Goal: Task Accomplishment & Management: Use online tool/utility

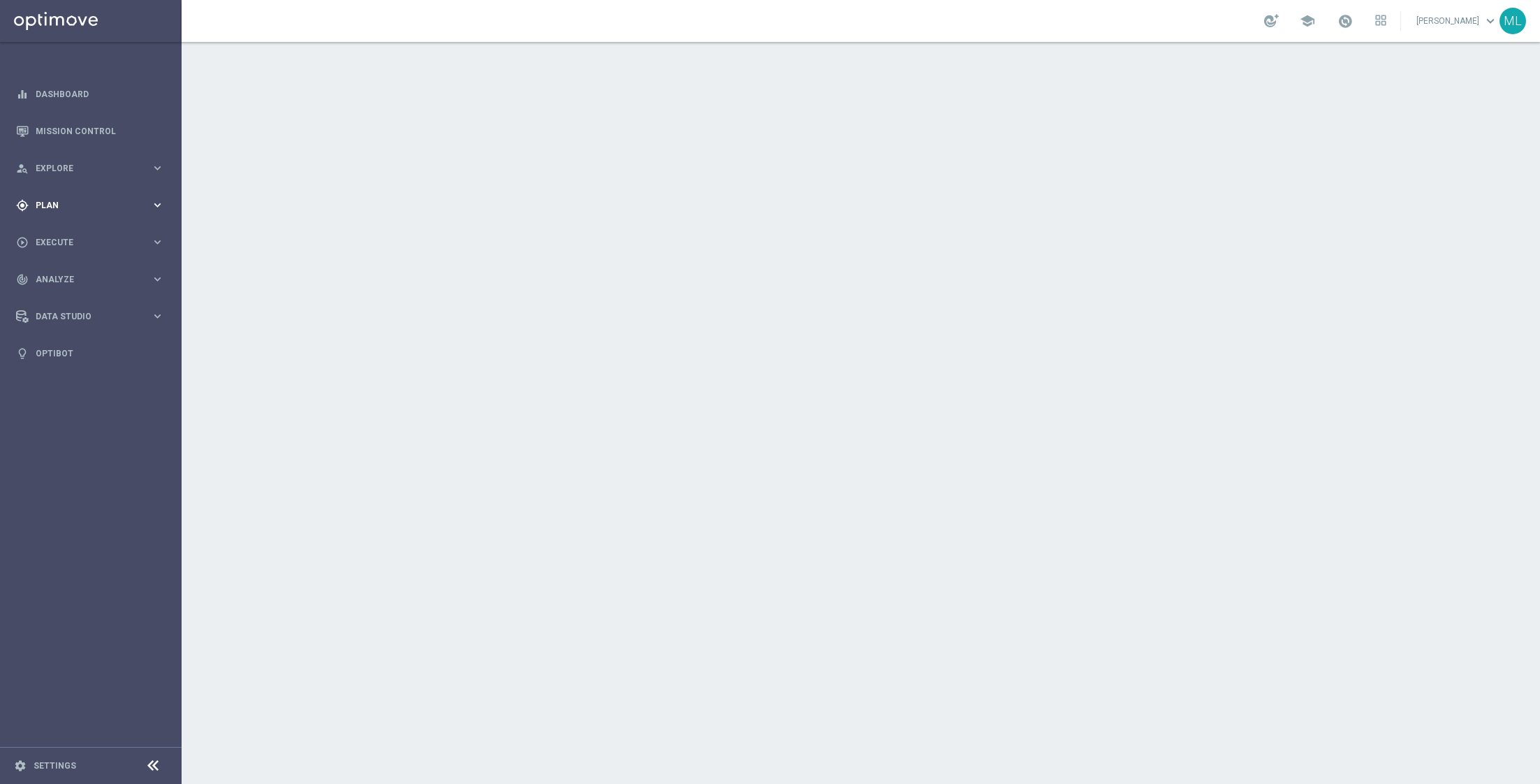
click at [154, 205] on icon "keyboard_arrow_right" at bounding box center [157, 204] width 13 height 13
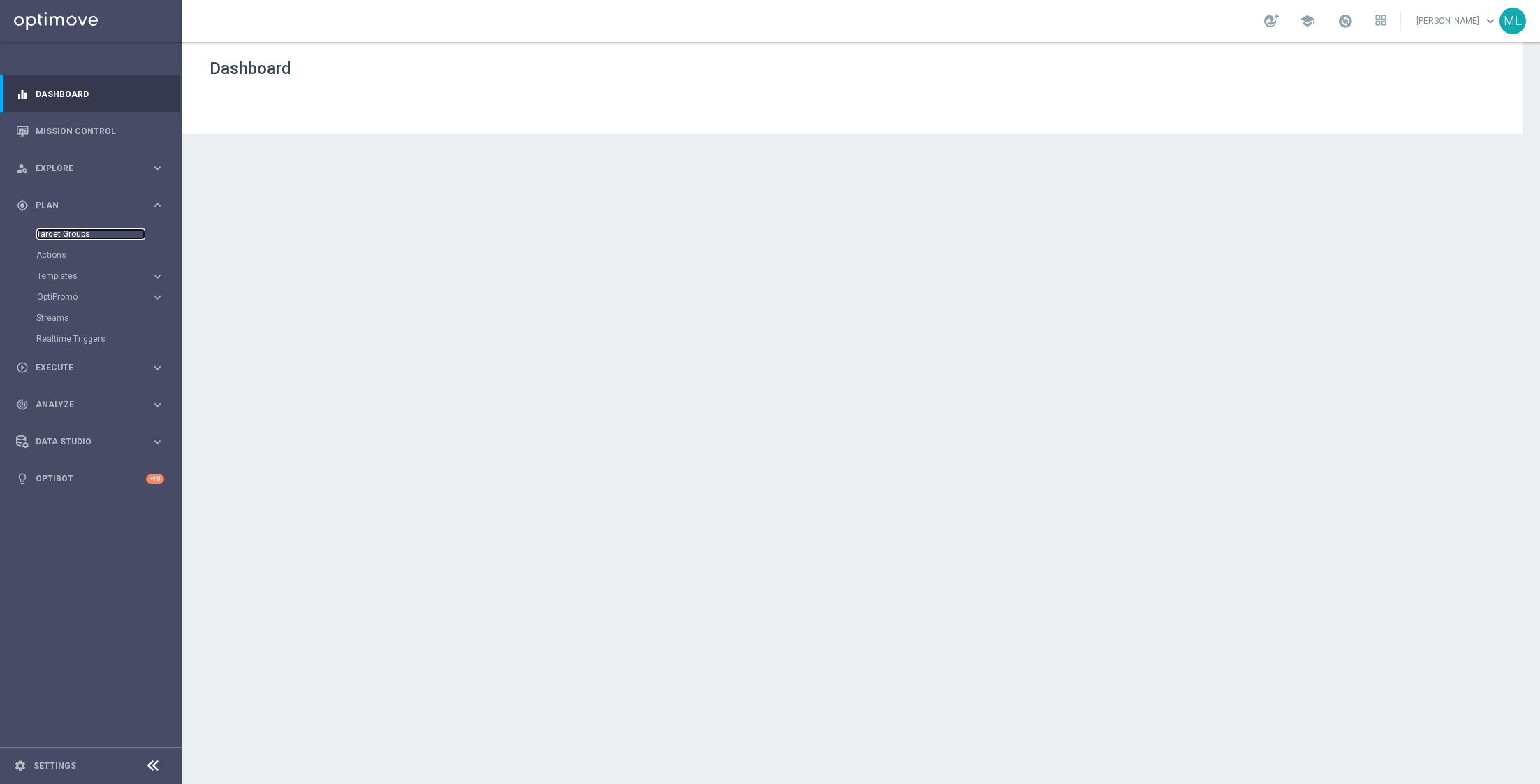
click at [74, 232] on link "Target Groups" at bounding box center [91, 234] width 109 height 11
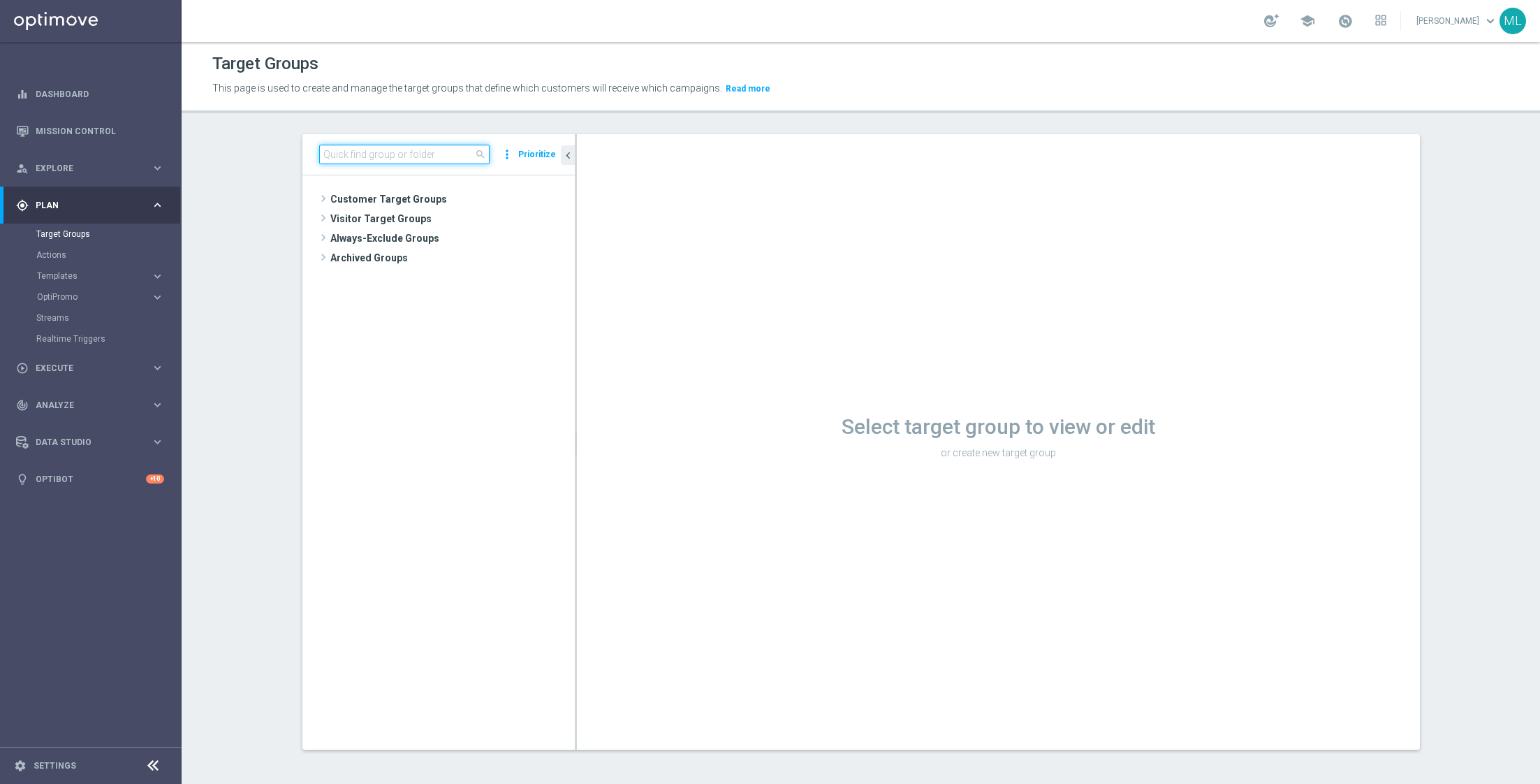
click at [337, 158] on input at bounding box center [405, 154] width 171 height 20
click at [153, 275] on icon "keyboard_arrow_right" at bounding box center [157, 276] width 13 height 13
click at [69, 297] on link "Optimail" at bounding box center [94, 297] width 102 height 11
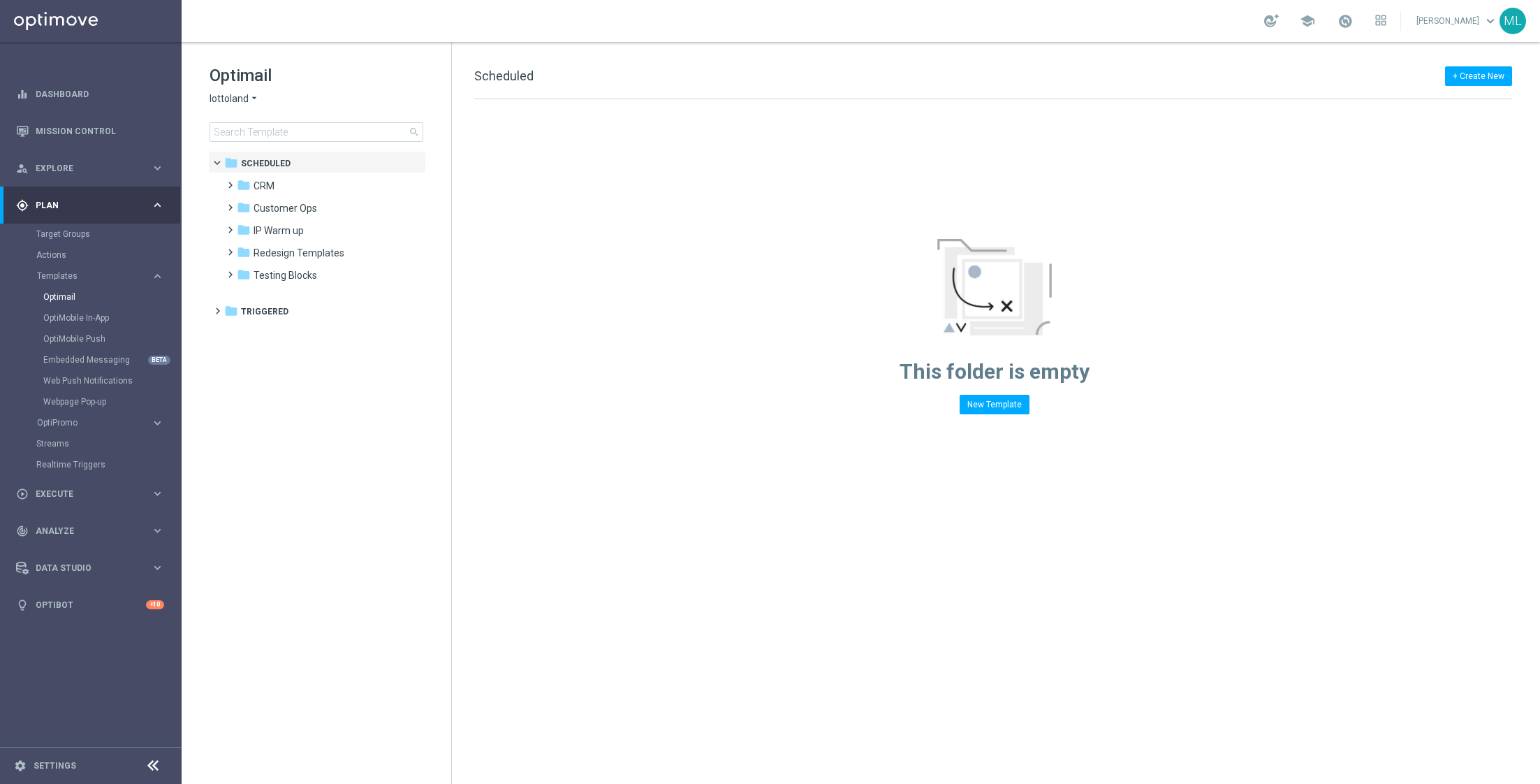
click at [249, 98] on icon "arrow_drop_down" at bounding box center [254, 98] width 11 height 13
click at [0, 0] on span "KenoGO" at bounding box center [0, 0] width 0 height 0
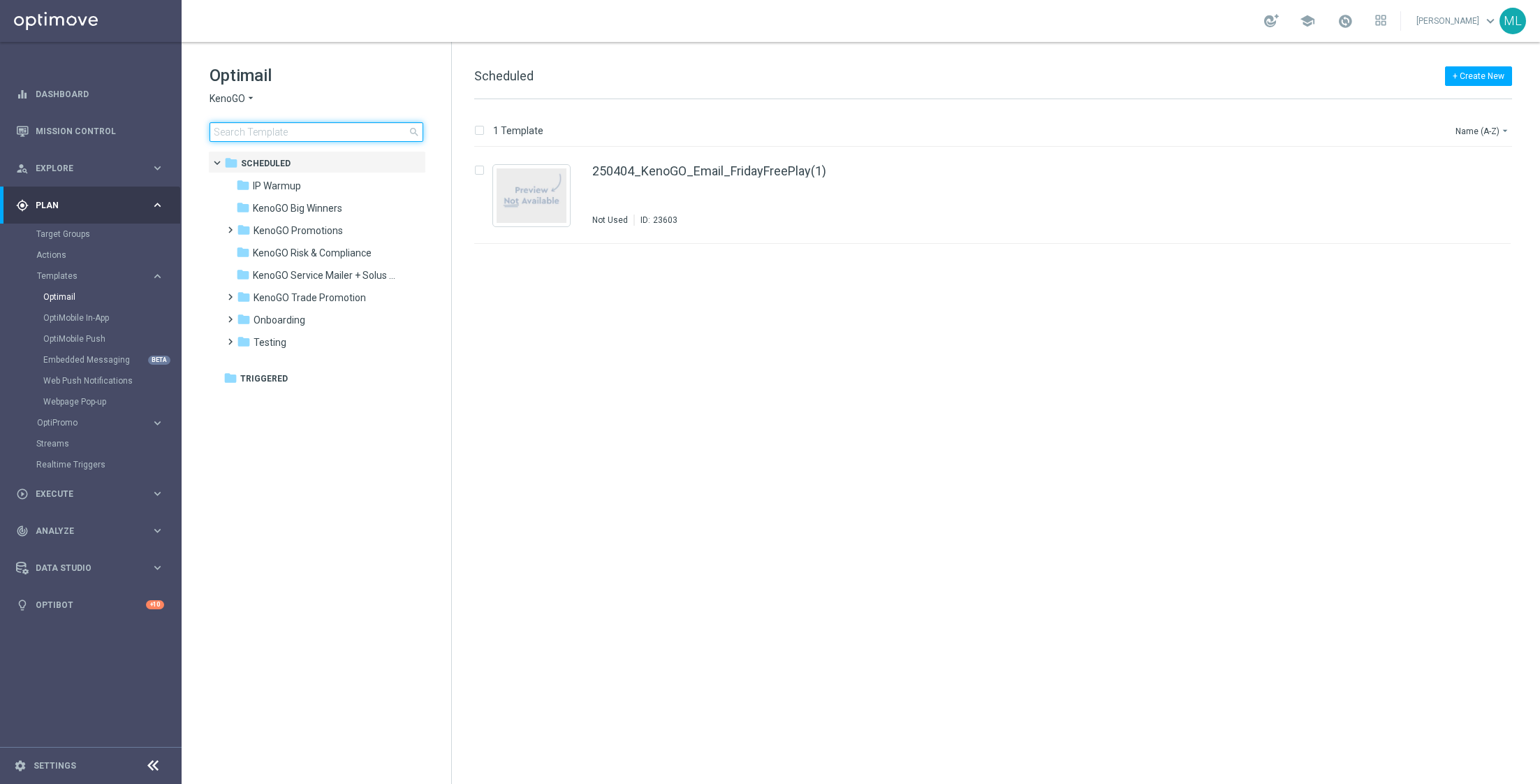
click at [257, 130] on input at bounding box center [317, 132] width 214 height 20
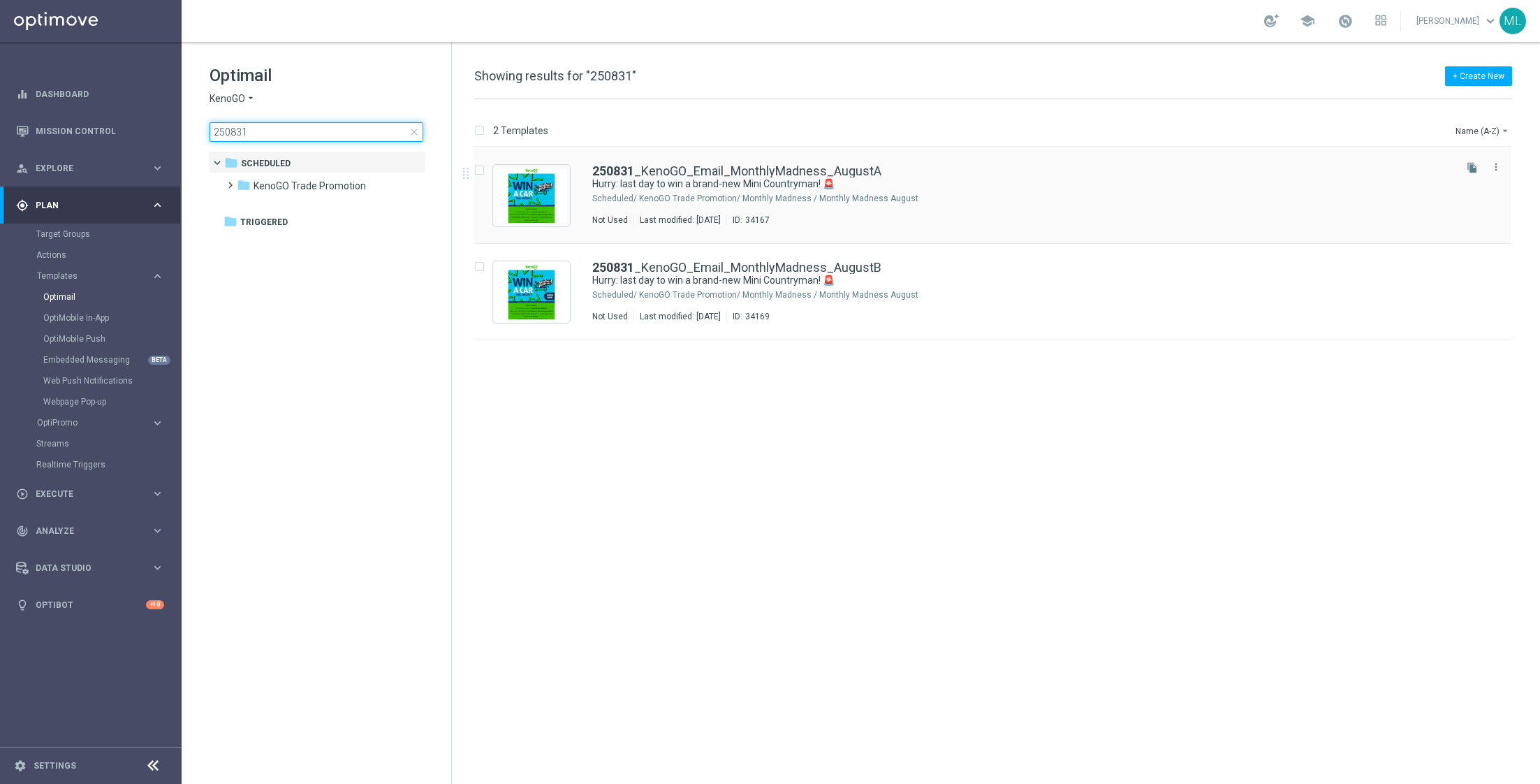
type input "250831"
click at [864, 194] on div "KenoGO Trade Promotion/ Monthly Madness / Monthly Madness August" at bounding box center [1045, 198] width 813 height 11
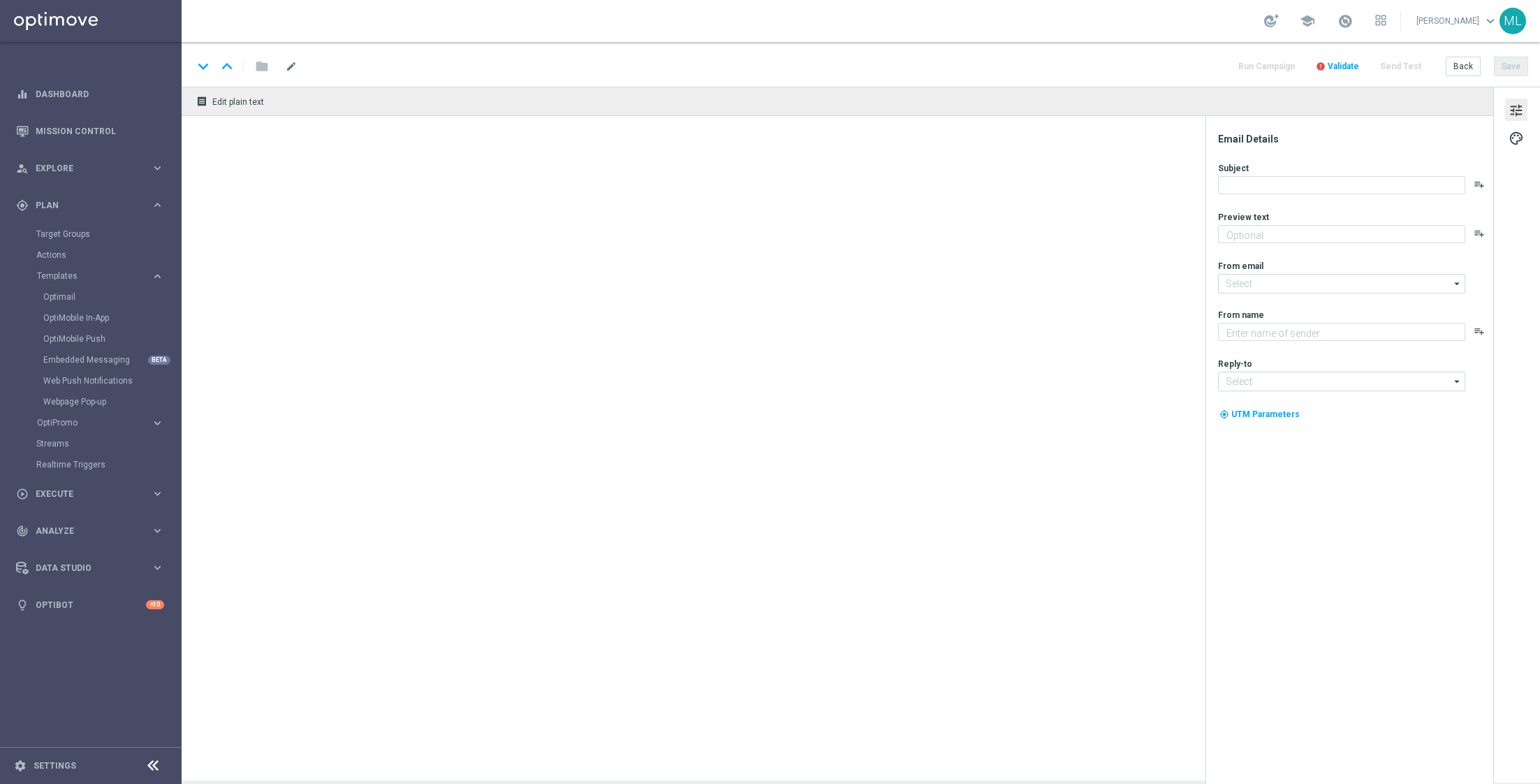
type textarea "Enter now - time's running out!"
type input "[EMAIL_ADDRESS][DOMAIN_NAME]"
type textarea "KenoGO"
type input "[EMAIL_ADDRESS][DOMAIN_NAME]"
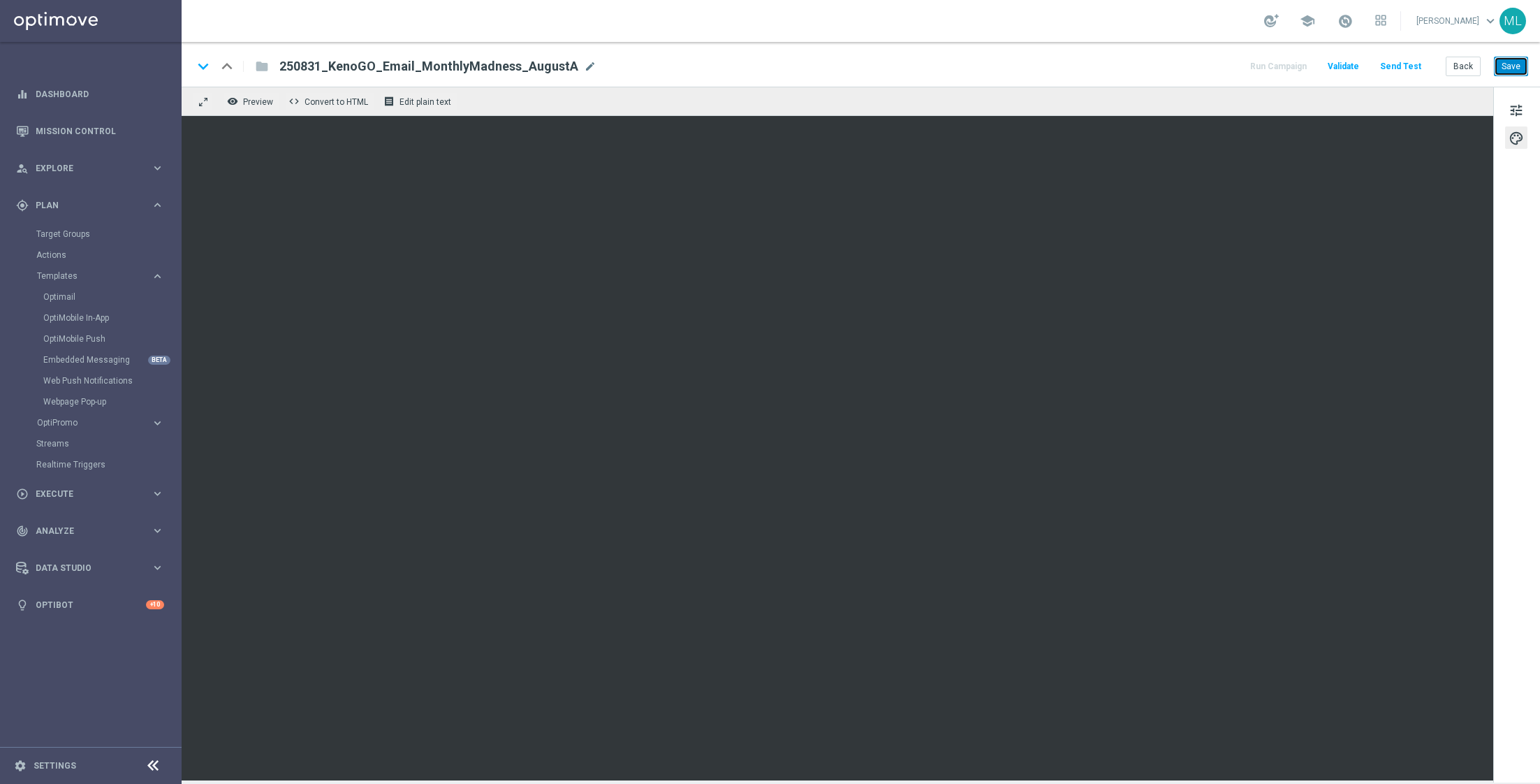
click at [1505, 67] on button "Save" at bounding box center [1510, 67] width 34 height 20
click at [1517, 70] on button "Save" at bounding box center [1510, 67] width 34 height 20
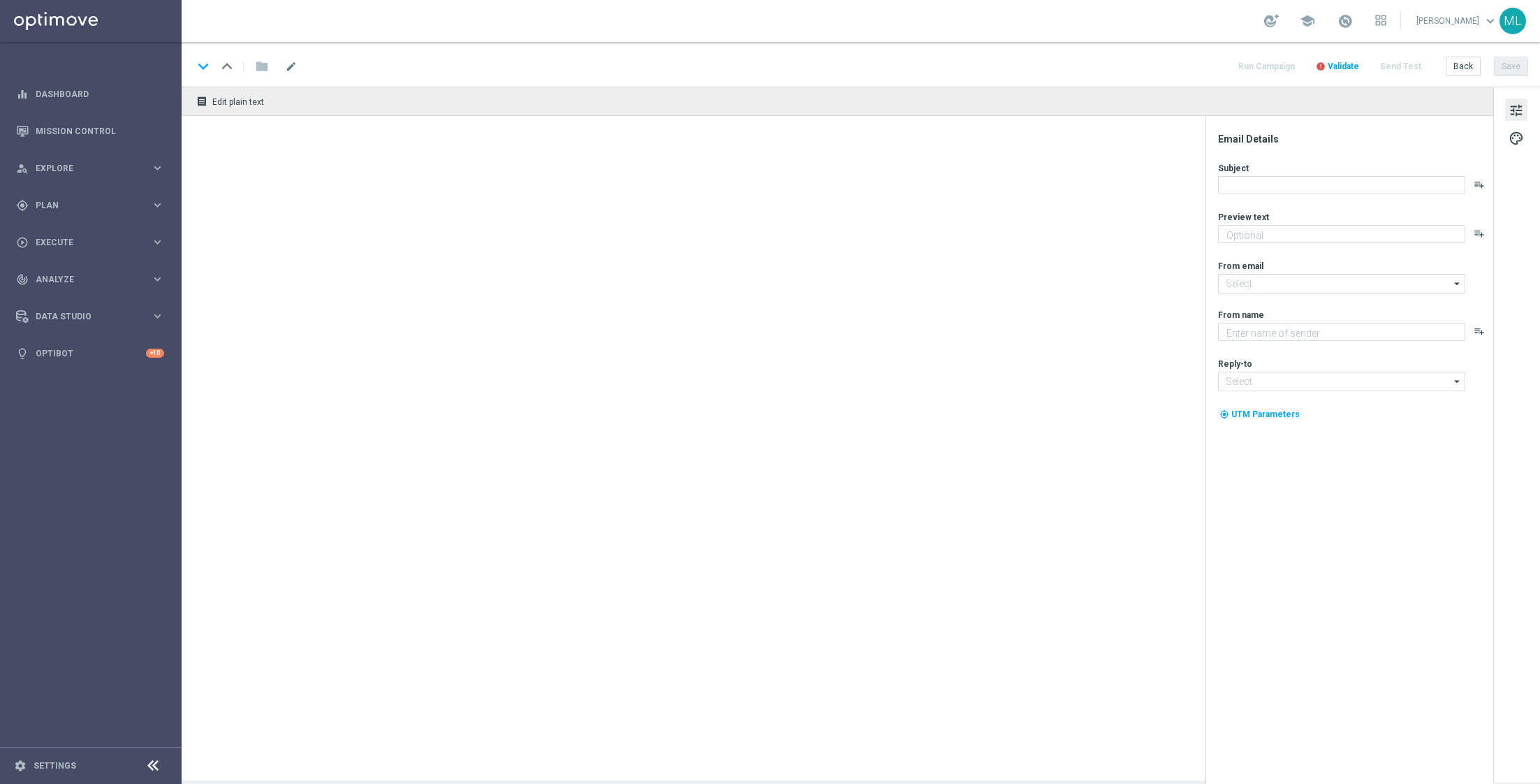
type textarea "Enter now - time's running out!"
type input "[EMAIL_ADDRESS][DOMAIN_NAME]"
type textarea "KenoGO"
type input "[EMAIL_ADDRESS][DOMAIN_NAME]"
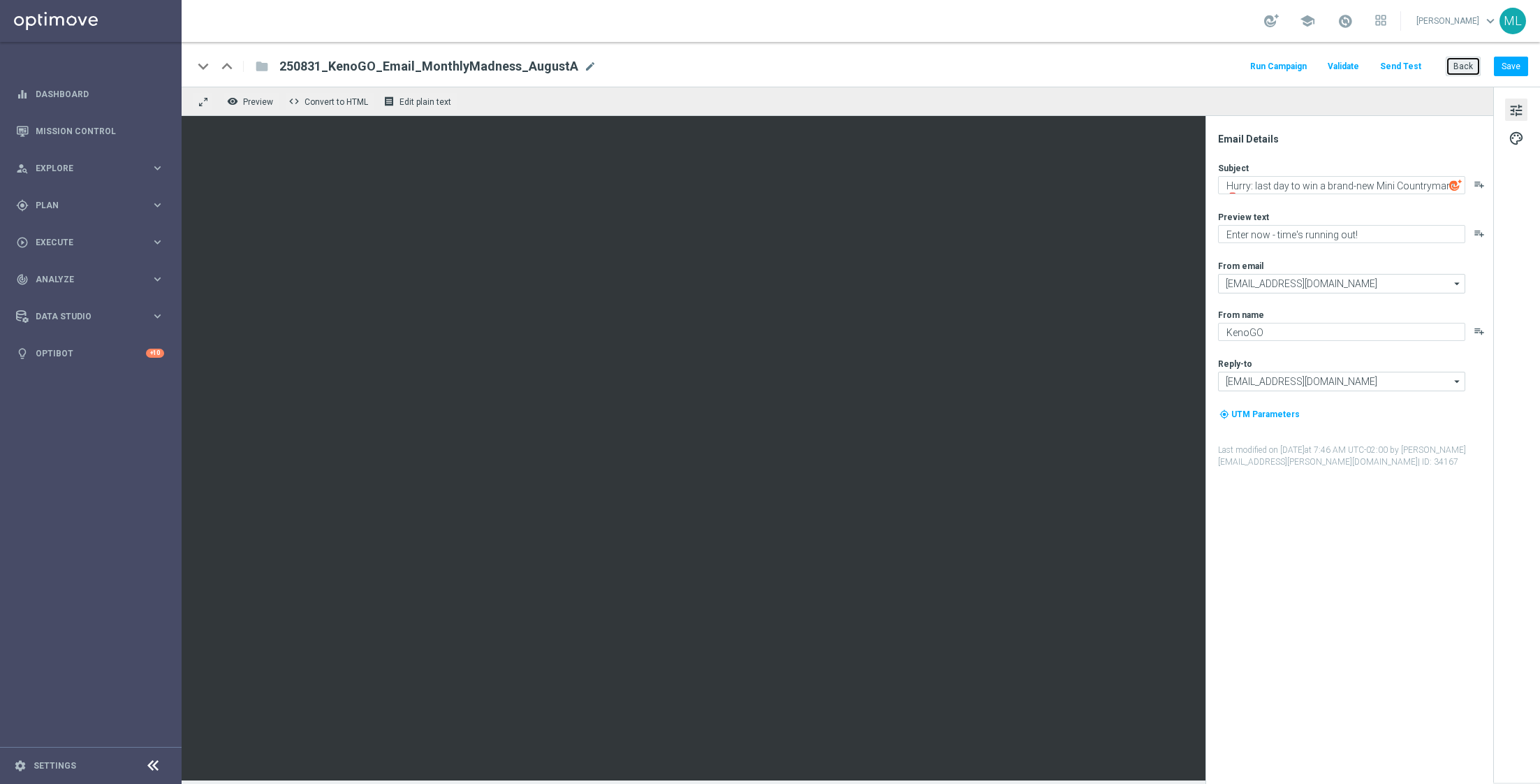
click at [1468, 63] on button "Back" at bounding box center [1463, 67] width 35 height 20
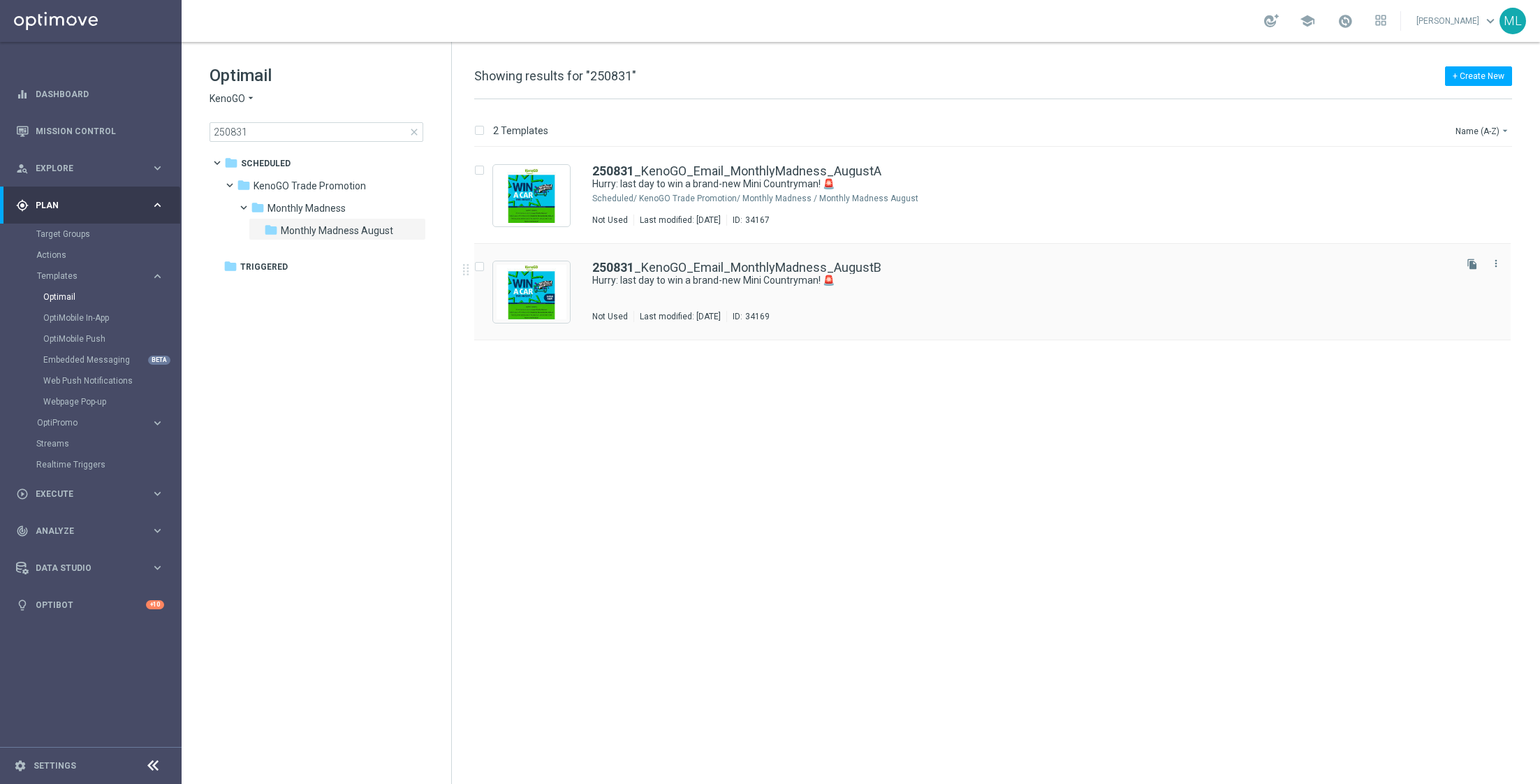
click at [920, 269] on div "250831 _KenoGO_Email_MonthlyMadness_AugustB" at bounding box center [1022, 267] width 860 height 13
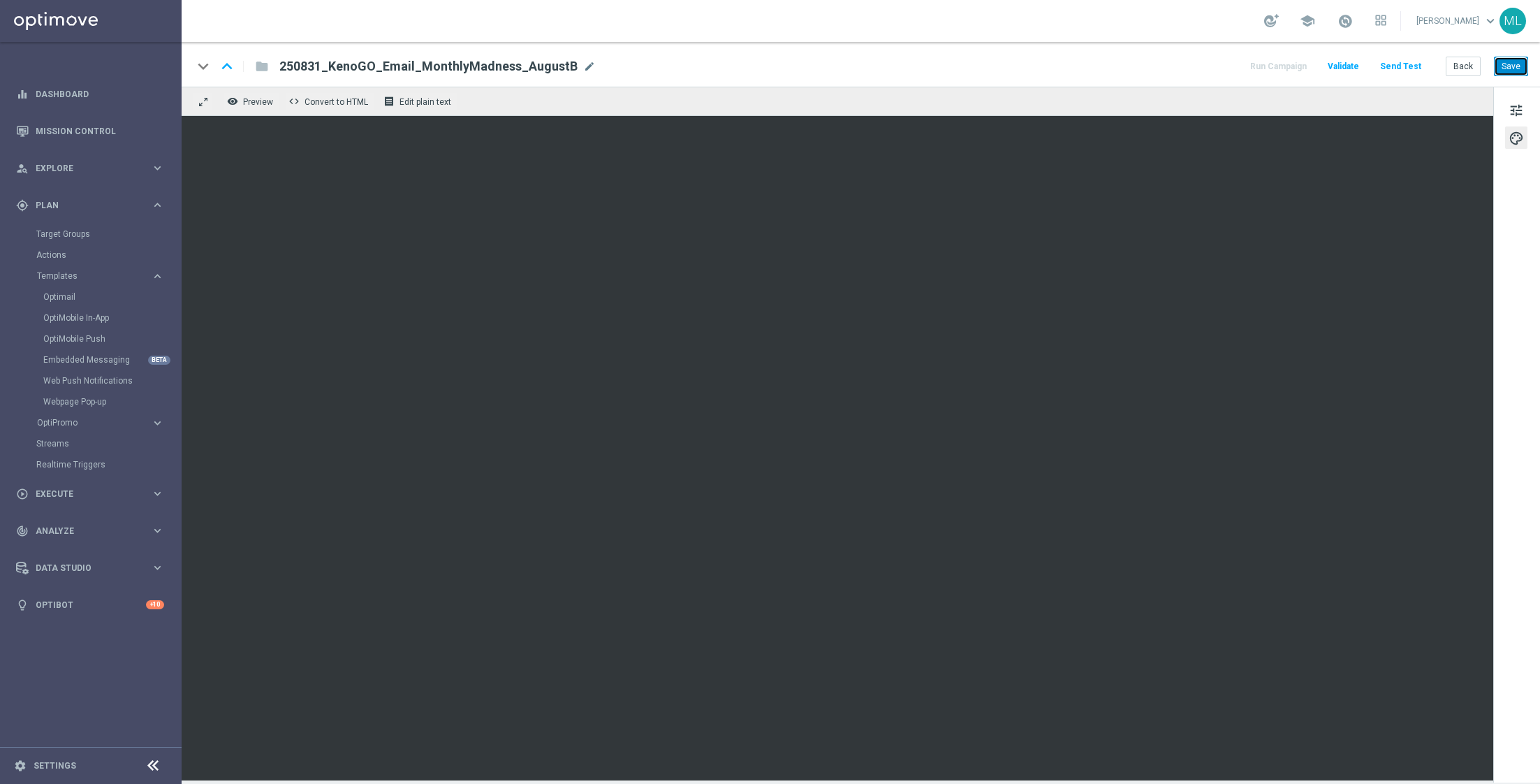
click at [1513, 66] on button "Save" at bounding box center [1510, 67] width 34 height 20
click at [1515, 58] on button "Save" at bounding box center [1510, 67] width 34 height 20
click at [1509, 65] on button "Save" at bounding box center [1510, 67] width 34 height 20
